Goal: Task Accomplishment & Management: Use online tool/utility

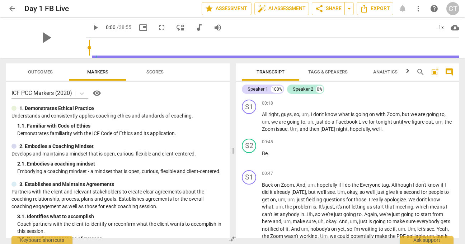
click at [187, 92] on div "ICF PCC Markers (2020) visibility" at bounding box center [117, 93] width 212 height 11
click at [14, 7] on span "arrow_back" at bounding box center [12, 8] width 9 height 9
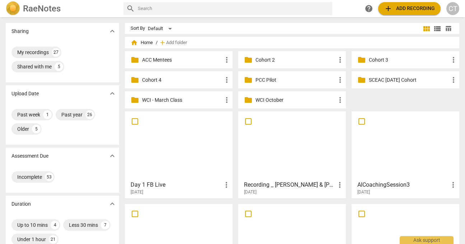
click at [392, 12] on span "add" at bounding box center [388, 8] width 9 height 9
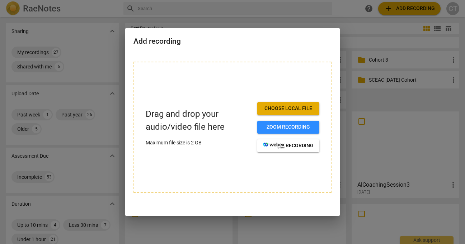
click at [273, 110] on span "Choose local file" at bounding box center [288, 108] width 51 height 7
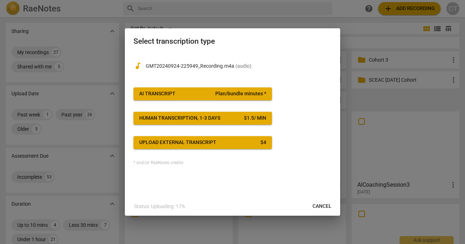
click at [192, 96] on span "AI Transcript Plan/bundle minutes *" at bounding box center [202, 93] width 127 height 7
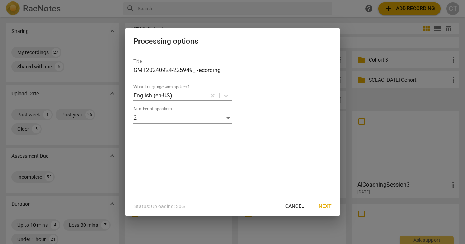
click at [325, 205] on span "Next" at bounding box center [325, 206] width 13 height 7
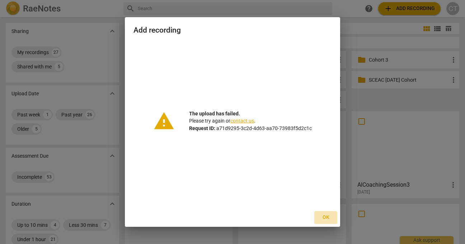
click at [321, 218] on span "Ok" at bounding box center [325, 217] width 11 height 7
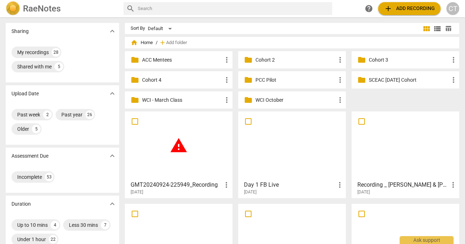
click at [170, 158] on div "warning" at bounding box center [178, 146] width 103 height 64
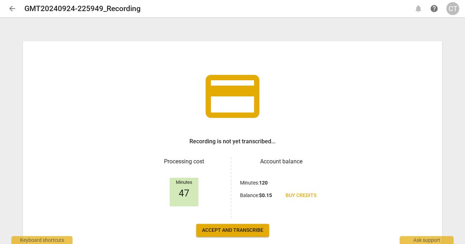
click at [14, 11] on span "arrow_back" at bounding box center [12, 8] width 9 height 9
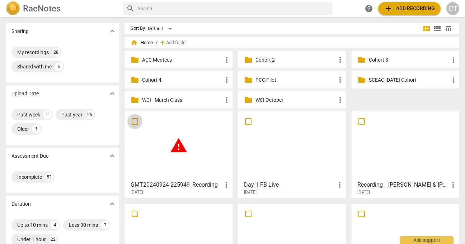
click at [131, 122] on input "checkbox" at bounding box center [134, 121] width 15 height 9
checkbox input "false"
click at [435, 43] on span "Delete" at bounding box center [439, 43] width 15 height 6
